Goal: Task Accomplishment & Management: Use online tool/utility

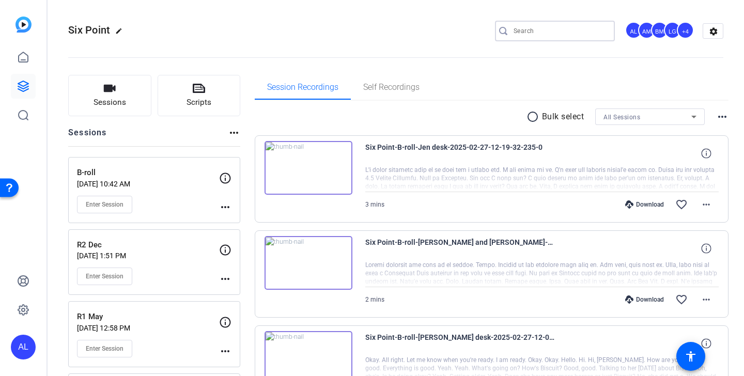
click at [557, 32] on input "Search" at bounding box center [560, 31] width 93 height 12
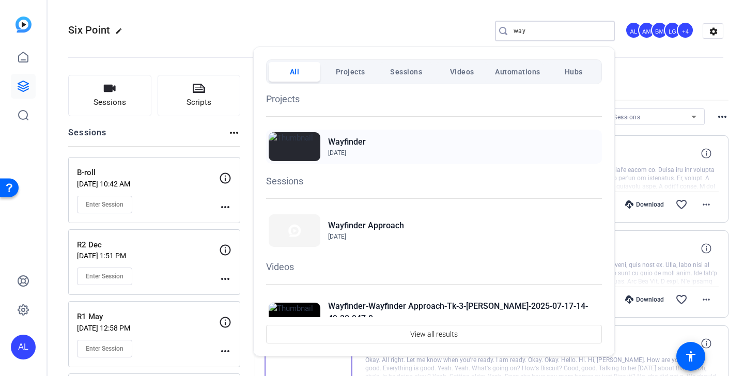
type input "way"
click at [314, 151] on img at bounding box center [295, 146] width 52 height 29
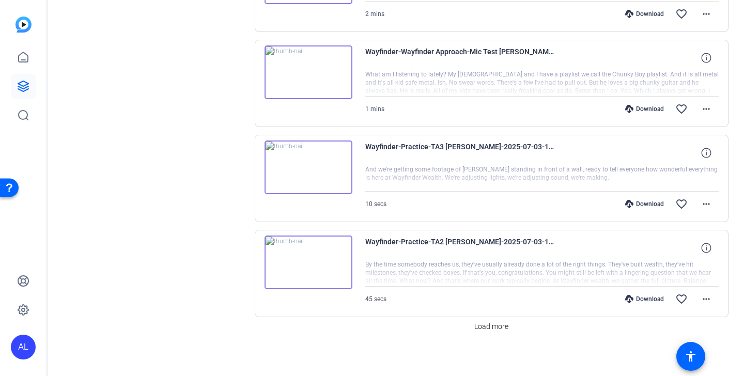
scroll to position [767, 0]
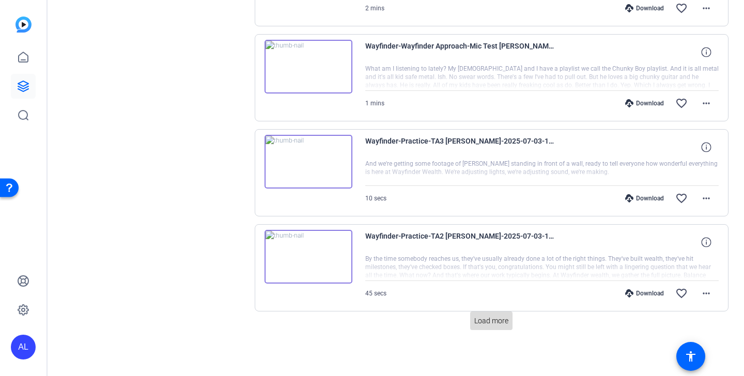
click at [500, 319] on span "Load more" at bounding box center [492, 321] width 34 height 11
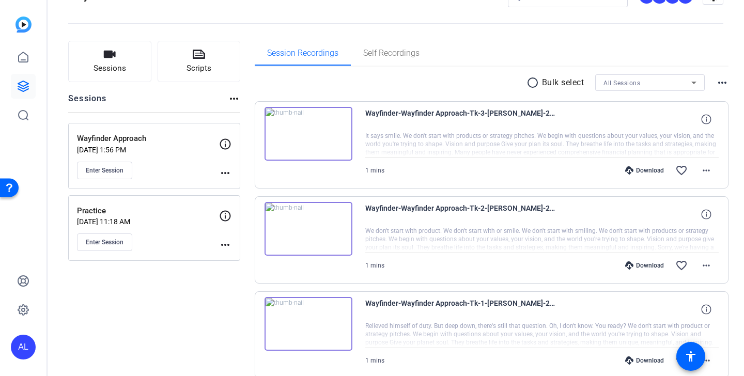
scroll to position [0, 0]
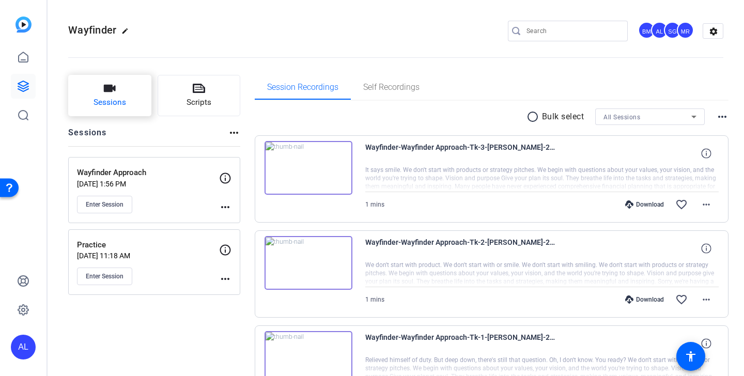
click at [124, 93] on button "Sessions" at bounding box center [109, 95] width 83 height 41
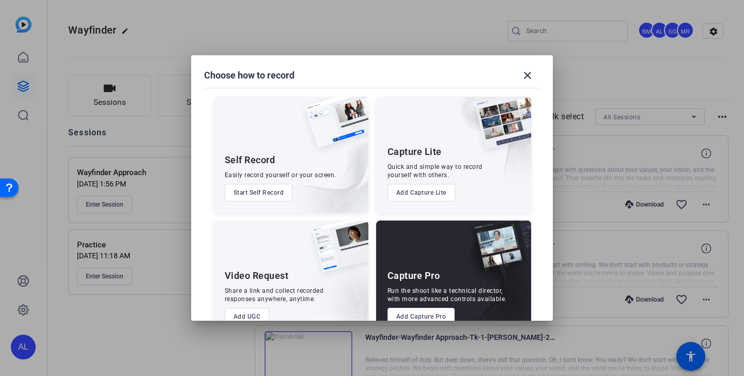
click at [427, 314] on button "Add Capture Pro" at bounding box center [422, 317] width 68 height 18
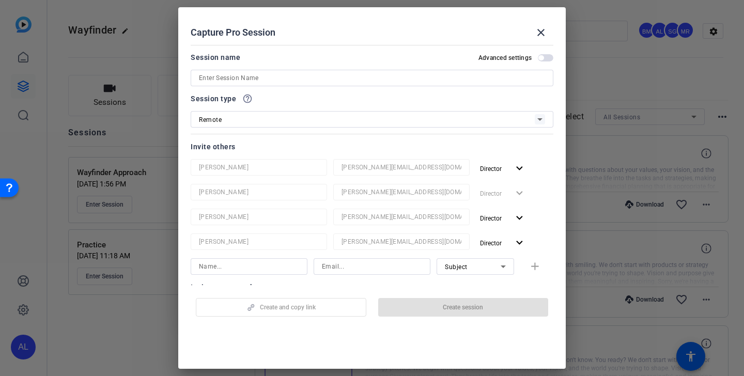
click at [347, 75] on input at bounding box center [372, 78] width 346 height 12
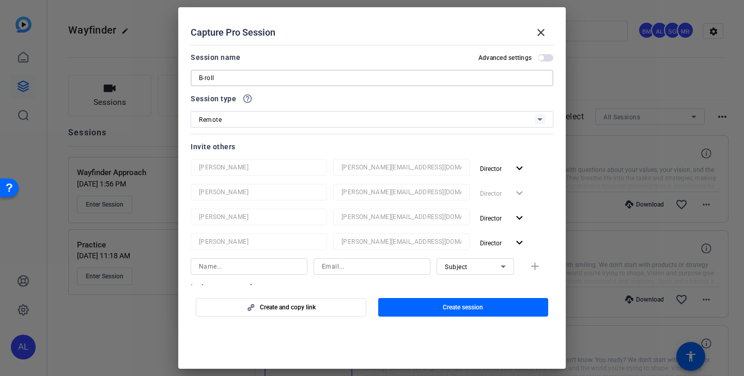
type input "B-roll"
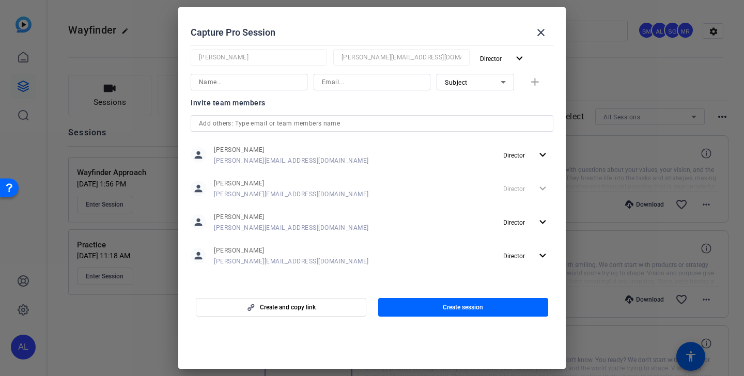
scroll to position [190, 0]
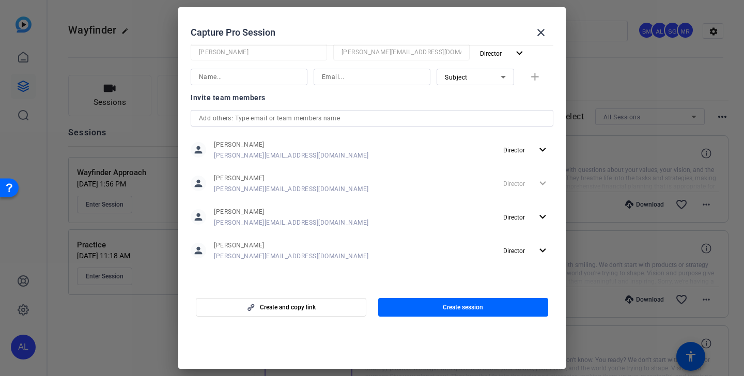
click at [337, 119] on input "text" at bounding box center [372, 118] width 346 height 12
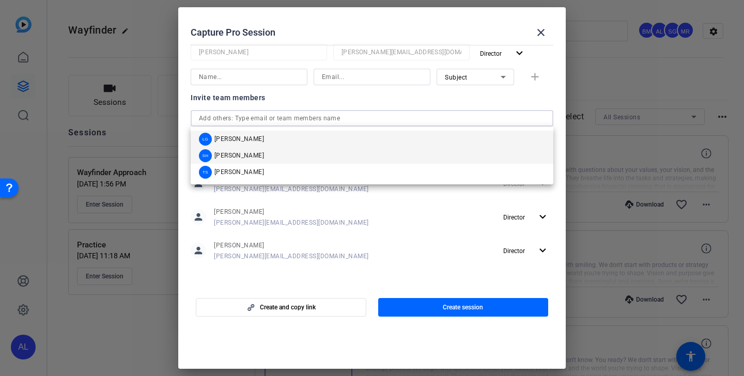
click at [316, 158] on mat-option "SH [PERSON_NAME]" at bounding box center [372, 155] width 363 height 17
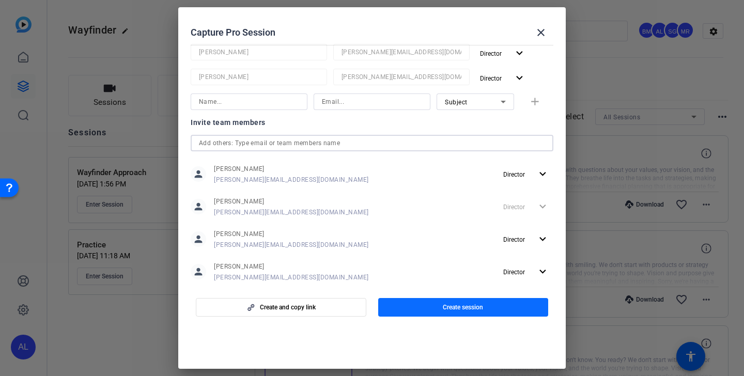
click at [472, 312] on span "button" at bounding box center [463, 307] width 171 height 25
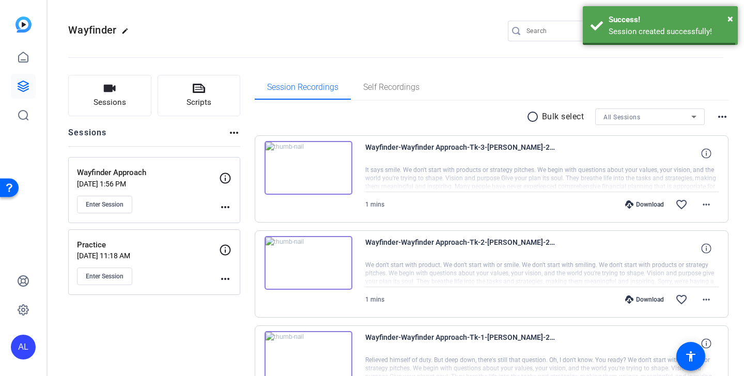
scroll to position [5, 0]
